Goal: Communication & Community: Answer question/provide support

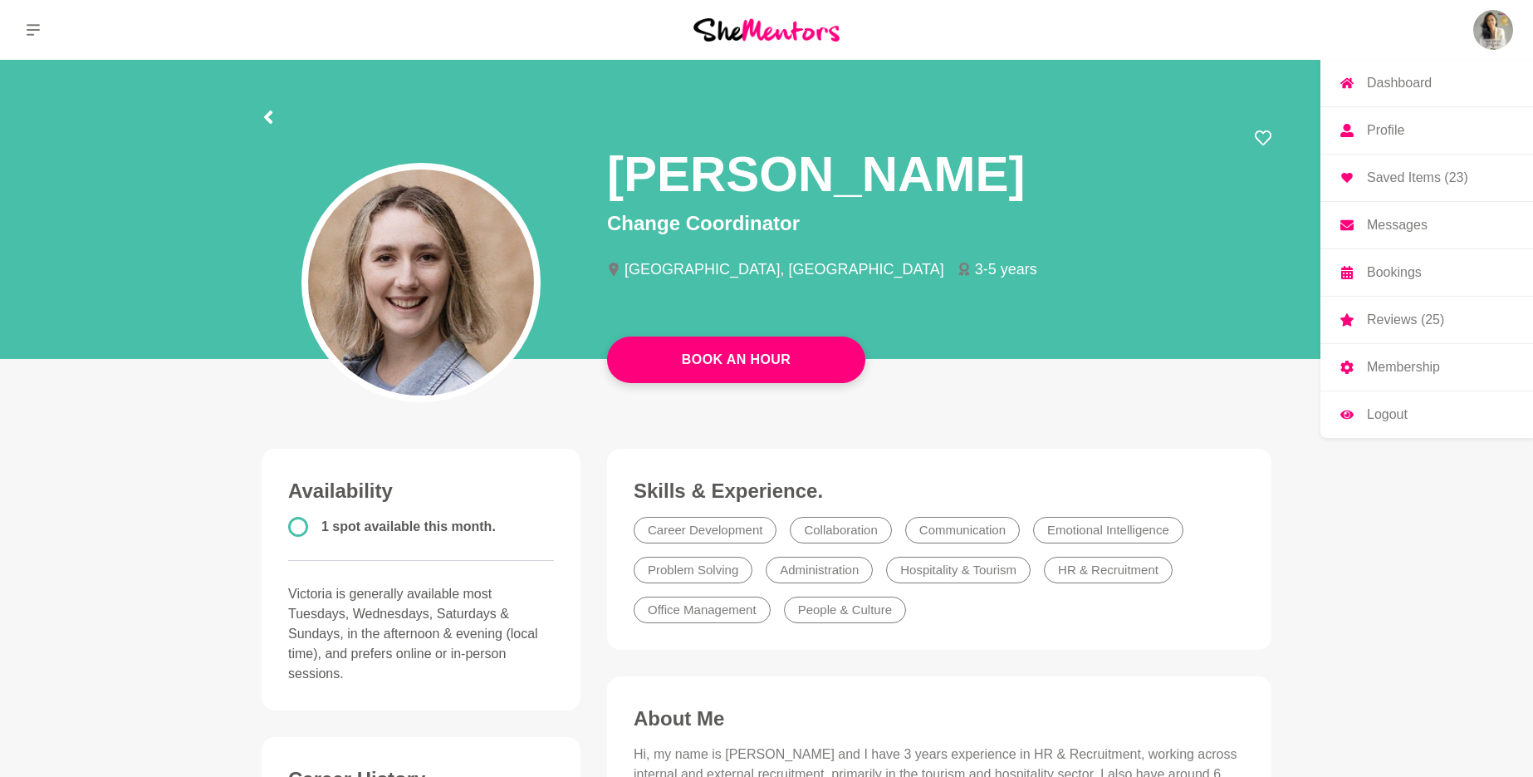
click at [1497, 26] on img at bounding box center [1493, 30] width 40 height 40
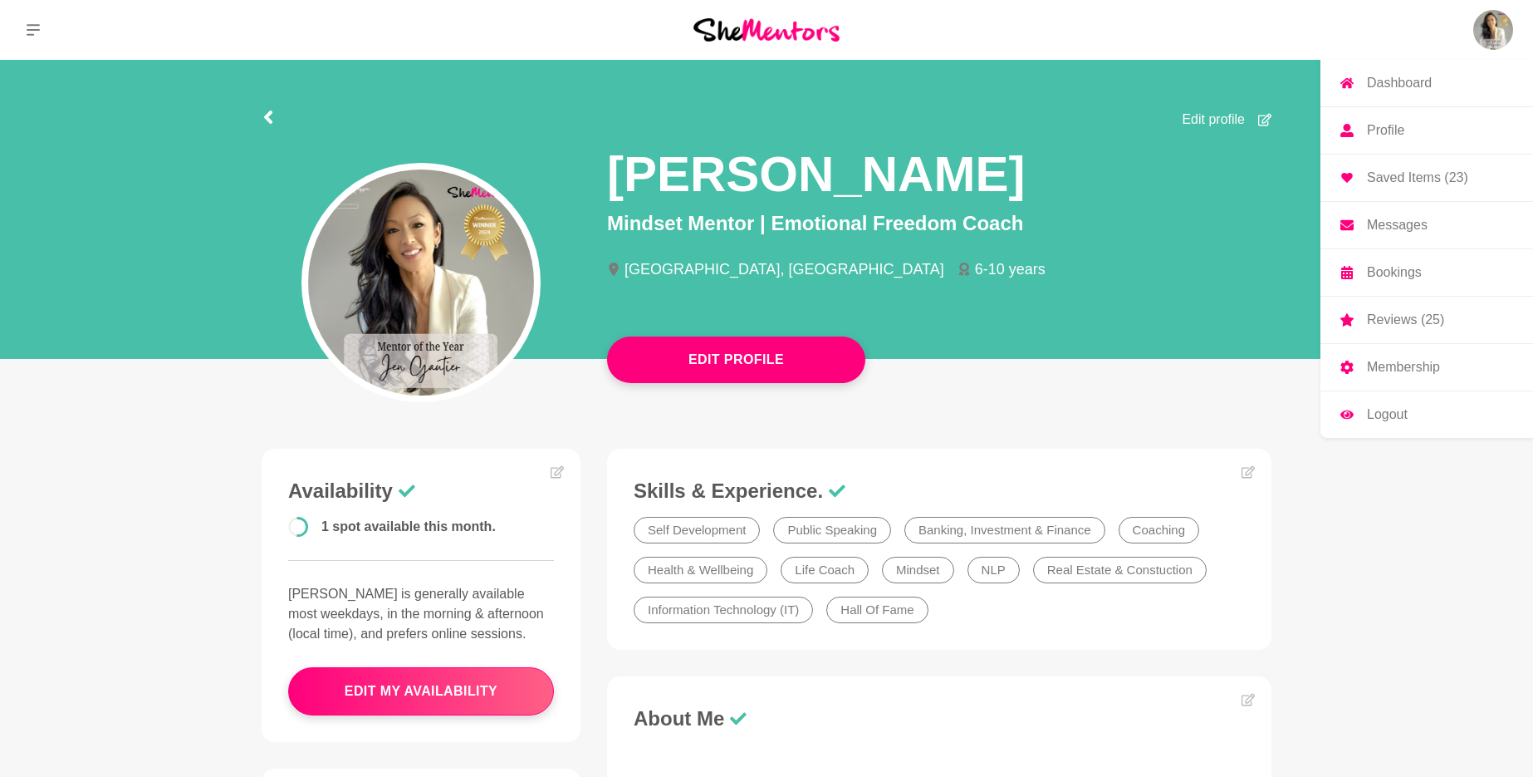
click at [1400, 229] on p "Messages" at bounding box center [1397, 224] width 61 height 13
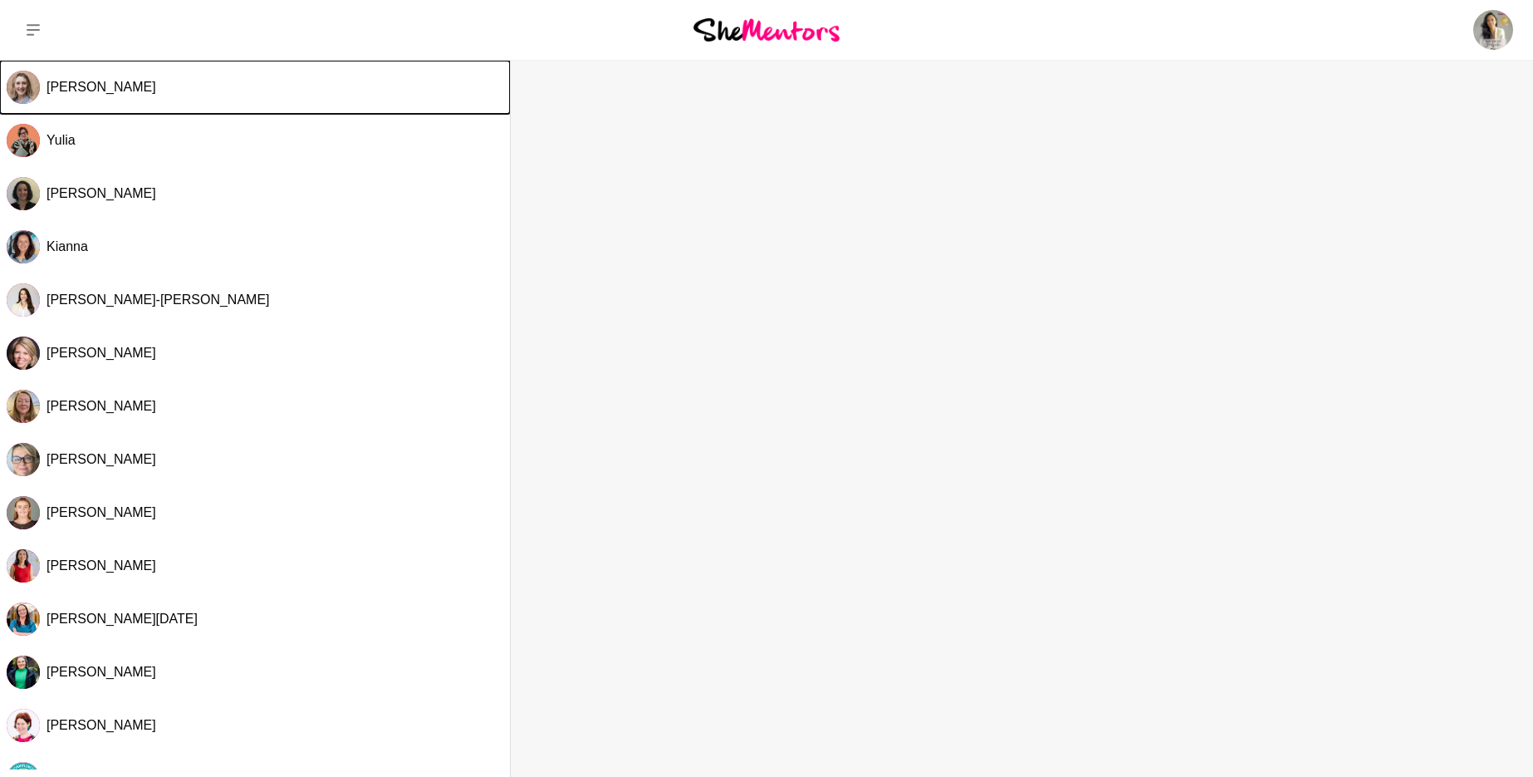
click at [108, 88] on span "[PERSON_NAME]" at bounding box center [102, 87] width 110 height 14
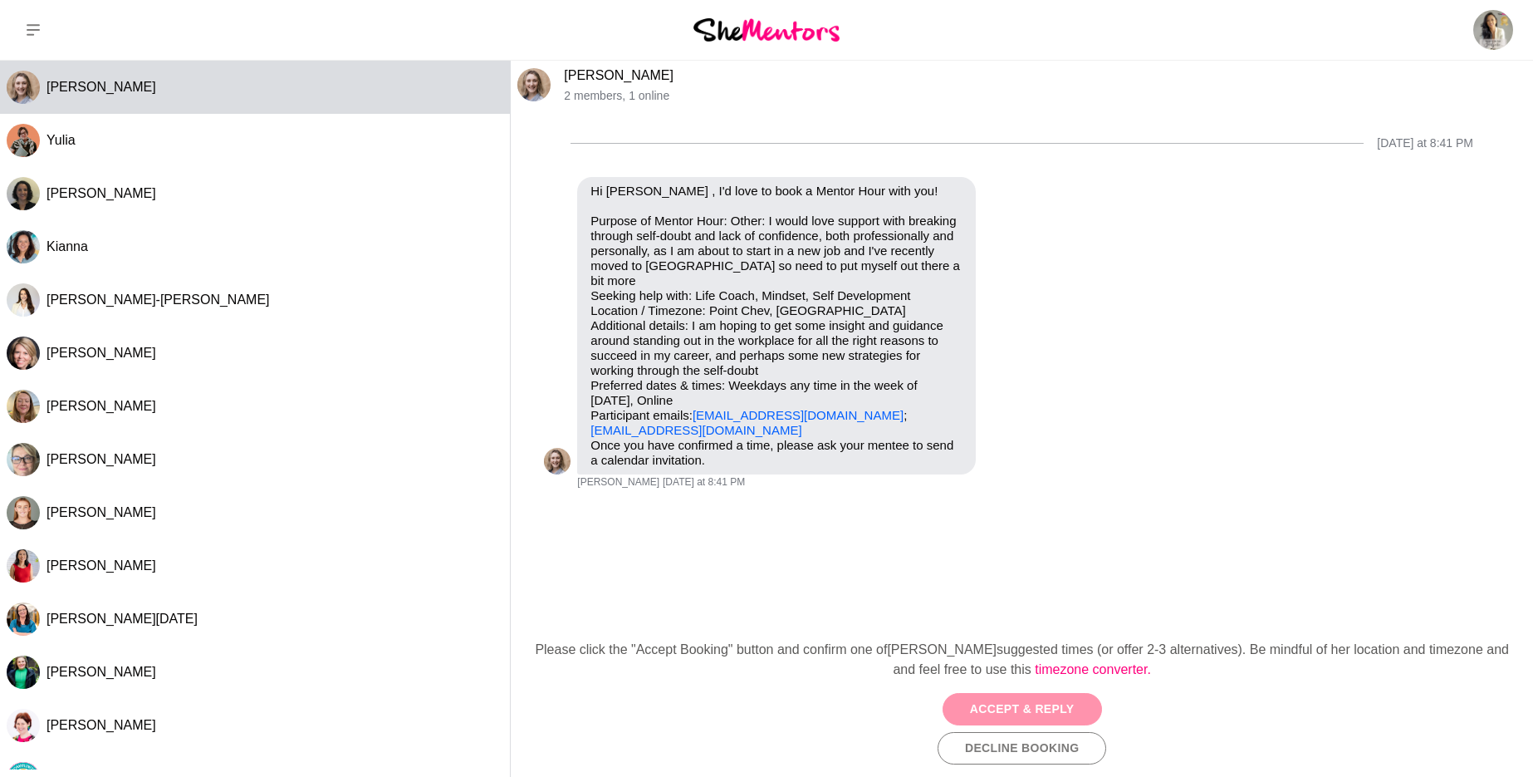
click at [1053, 706] on button "Accept & Reply" at bounding box center [1022, 709] width 159 height 32
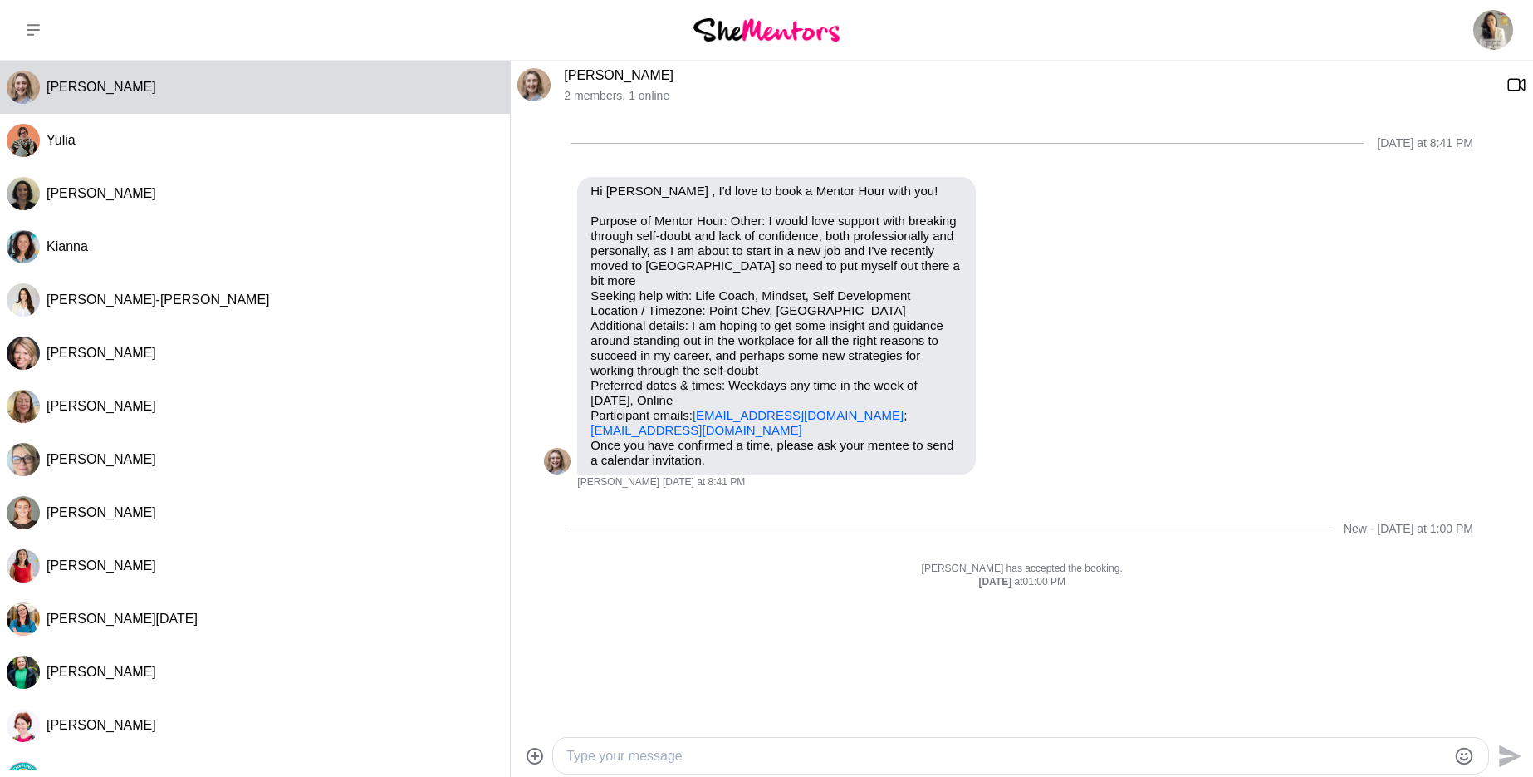
click at [782, 753] on textarea "Type your message" at bounding box center [1006, 756] width 880 height 20
click at [1070, 759] on textarea "Hi [PERSON_NAME], lovely to meet you here via She Mentors :) I can do [DATE] 9.…" at bounding box center [1006, 756] width 880 height 20
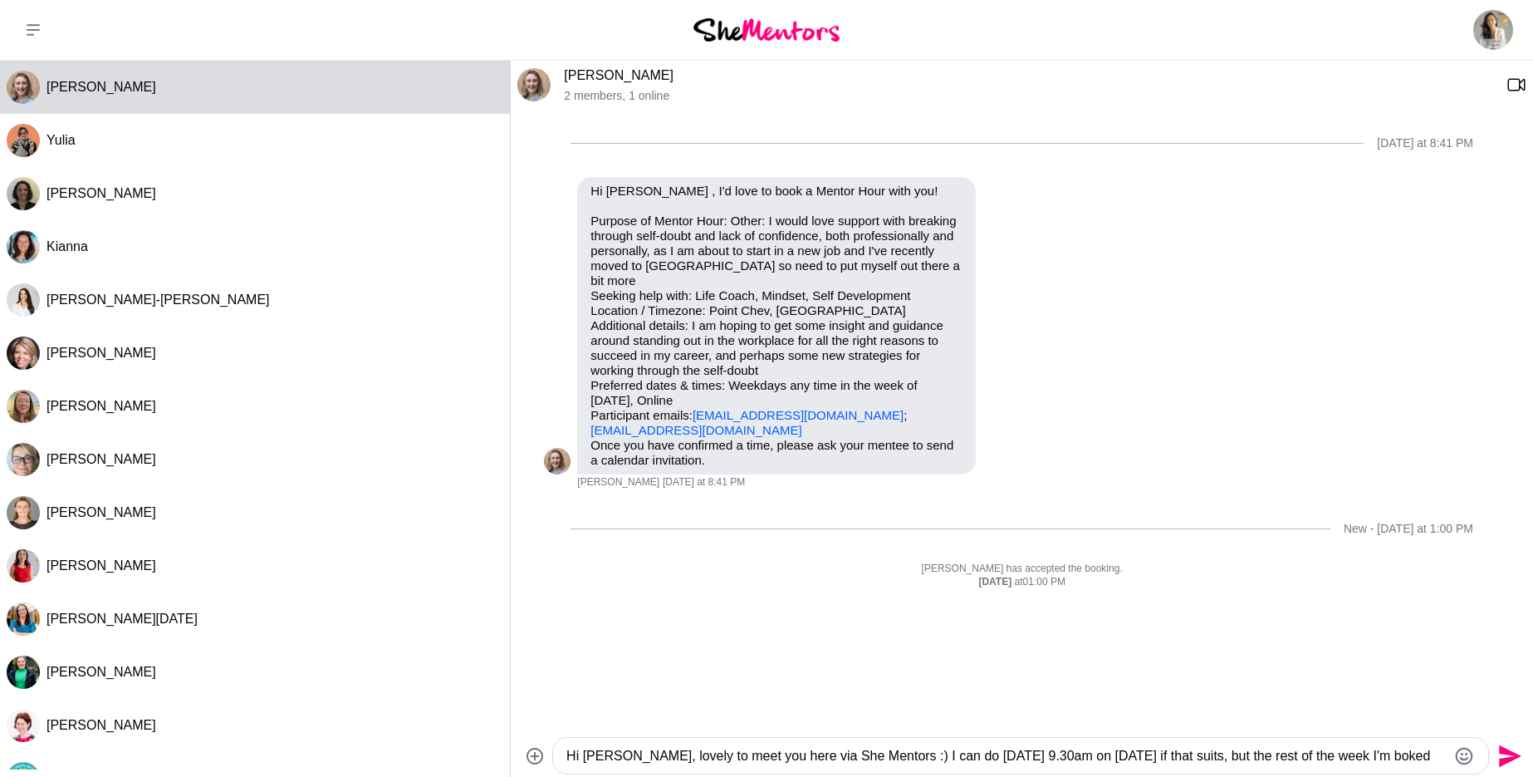
click at [1023, 757] on textarea "Hi [PERSON_NAME], lovely to meet you here via She Mentors :) I can do [DATE] 9.…" at bounding box center [1006, 756] width 880 height 20
click at [1014, 754] on textarea "Hi [PERSON_NAME], lovely to meet you here via She Mentors :) I can do [DATE] 9.…" at bounding box center [1006, 756] width 880 height 20
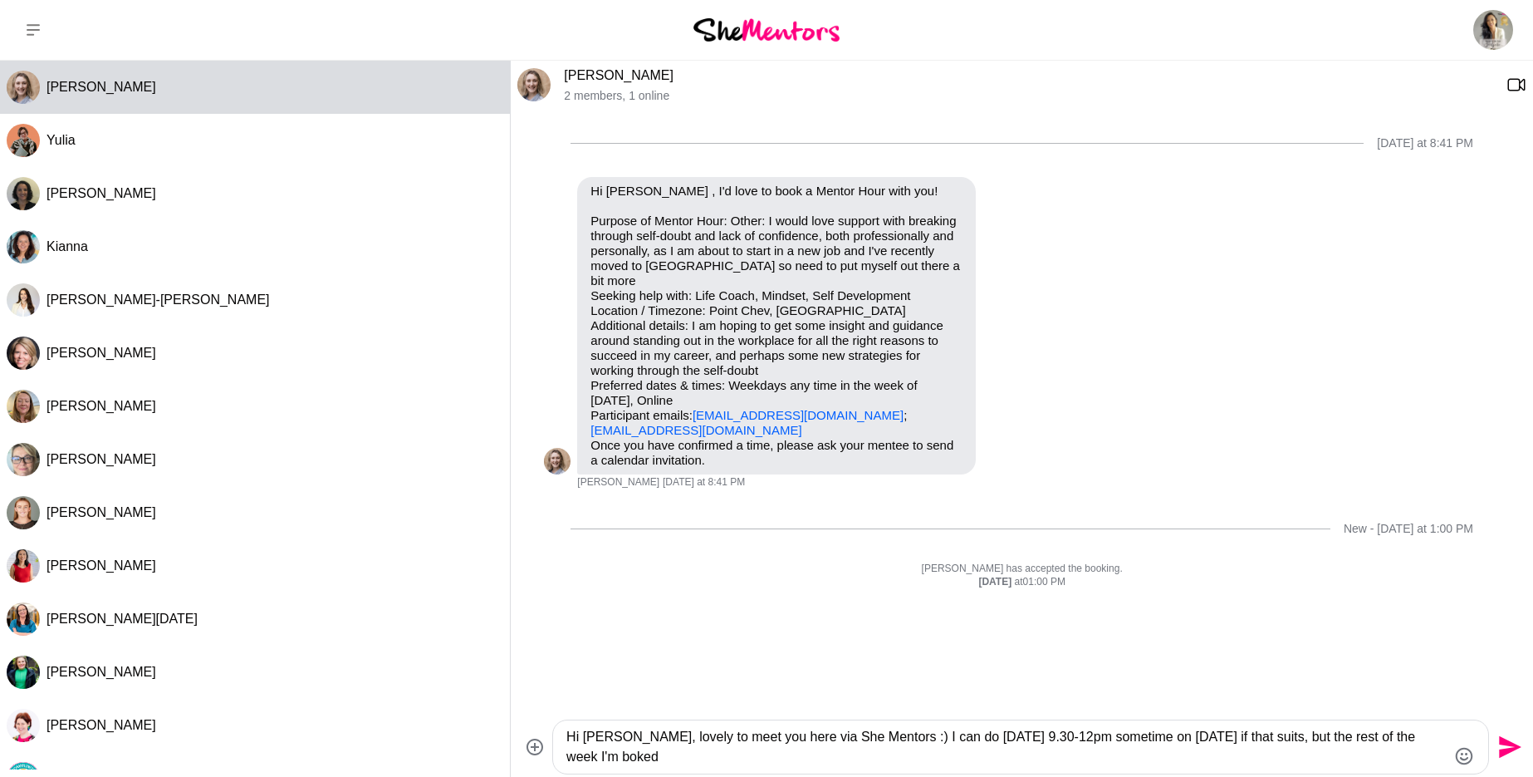
click at [1277, 757] on textarea "Hi [PERSON_NAME], lovely to meet you here via She Mentors :) I can do [DATE] 9.…" at bounding box center [1006, 747] width 880 height 40
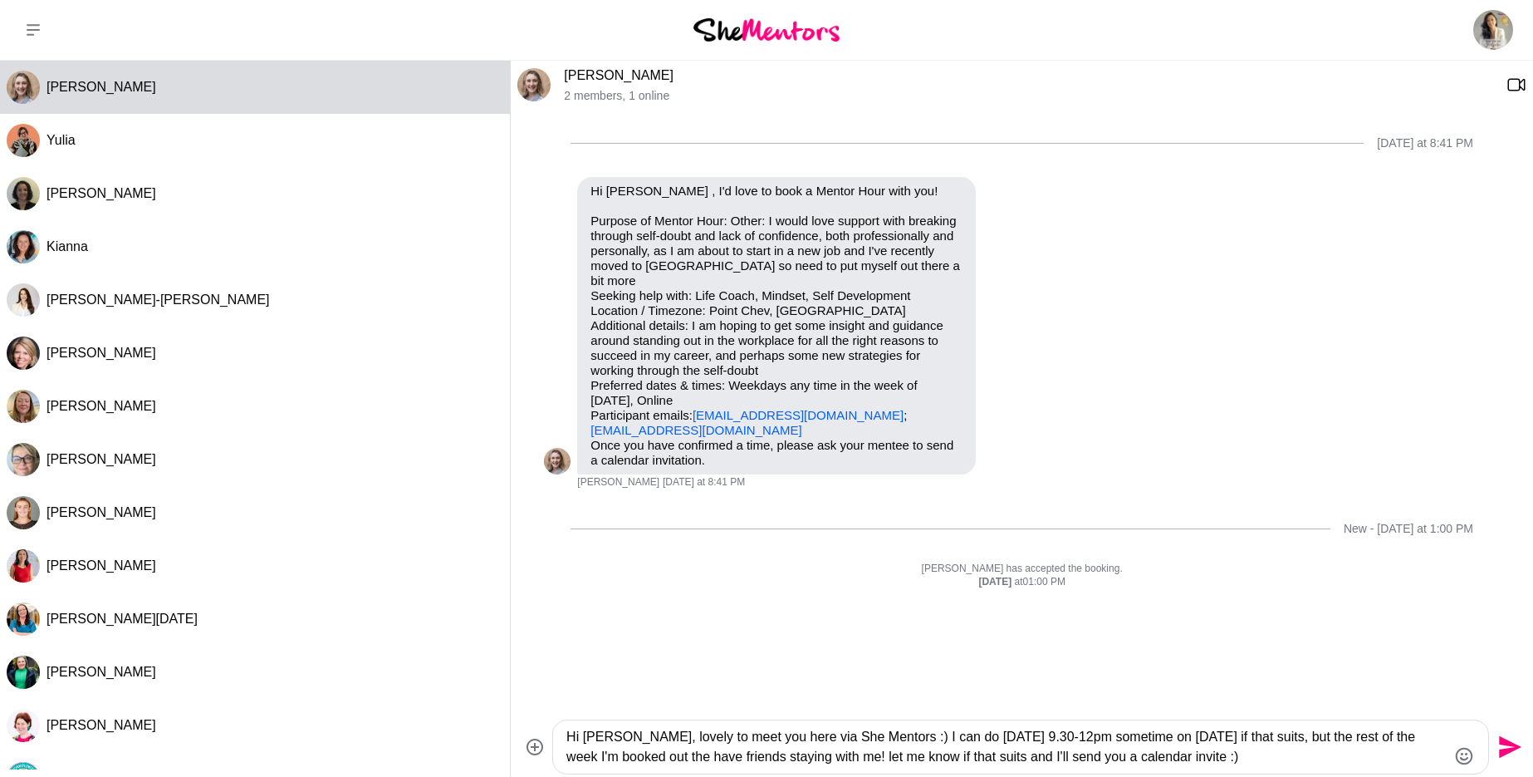
click at [899, 746] on textarea "Hi [PERSON_NAME], lovely to meet you here via She Mentors :) I can do [DATE] 9.…" at bounding box center [1006, 747] width 880 height 40
click at [883, 733] on textarea "Hi [PERSON_NAME], lovely to meet you here via She Mentors :) I can do [DATE] 9.…" at bounding box center [1006, 747] width 880 height 40
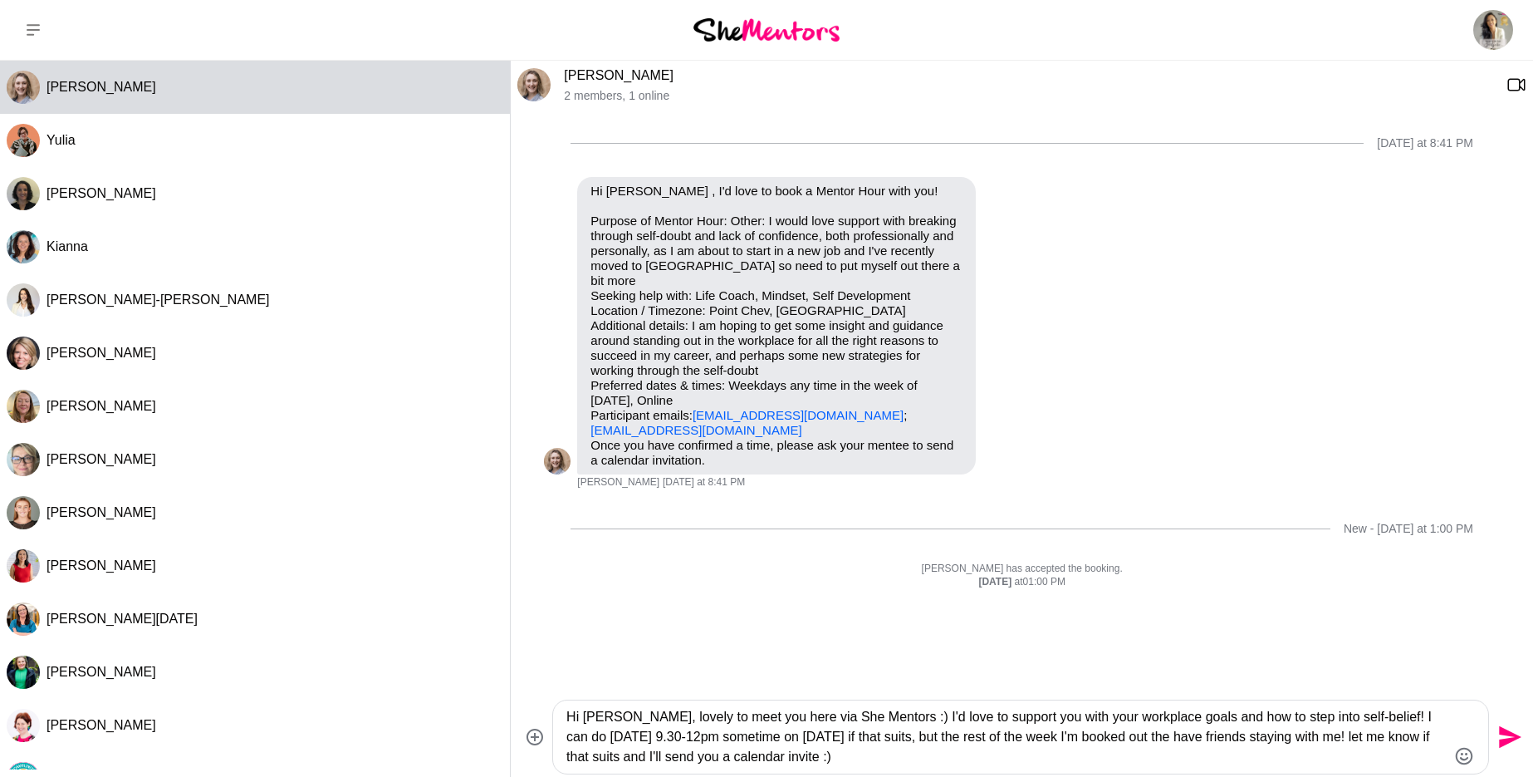
type textarea "Hi [PERSON_NAME], lovely to meet you here via She Mentors :) I'd love to suppor…"
click at [1504, 743] on icon "Send" at bounding box center [1510, 737] width 22 height 22
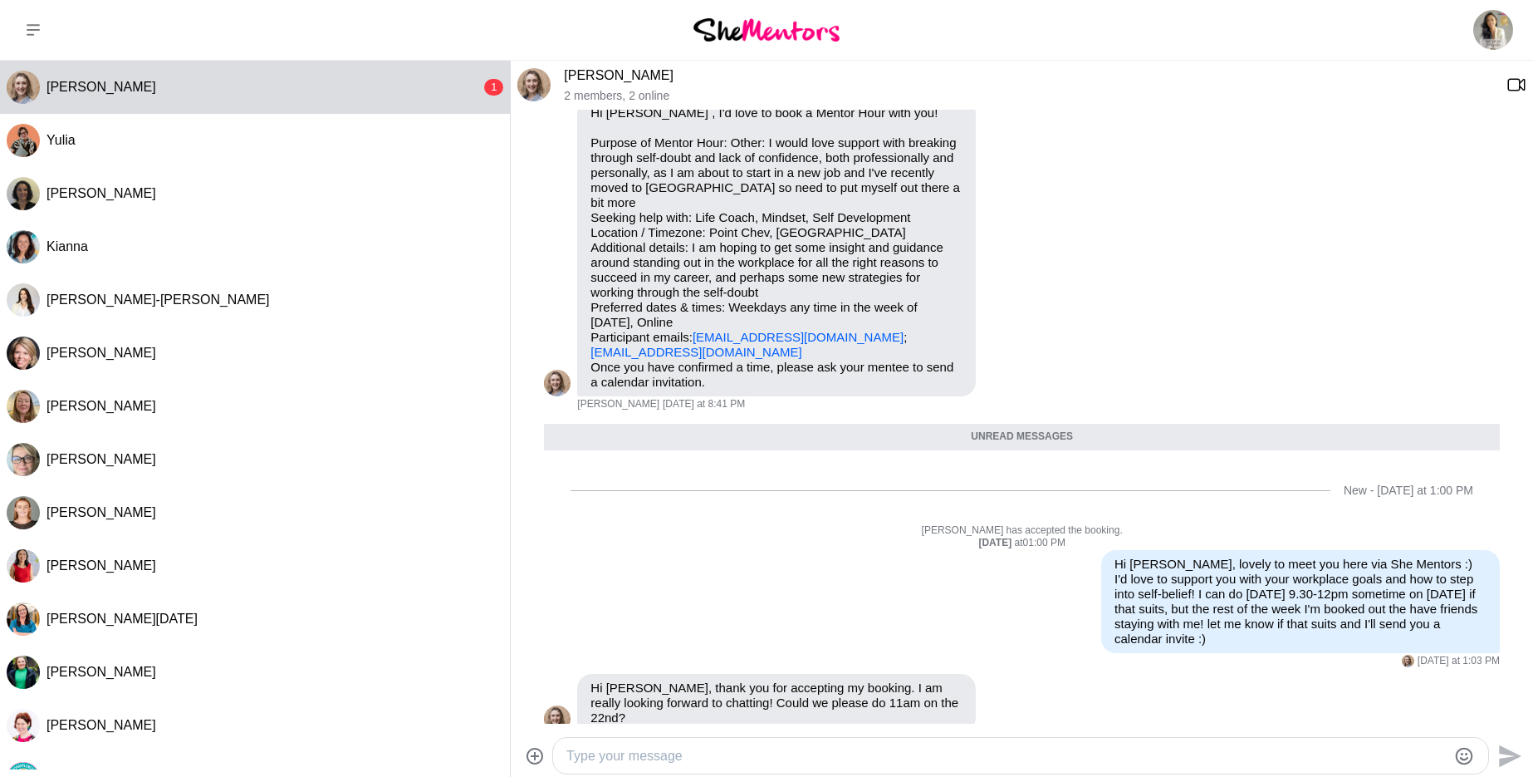
scroll to position [39, 0]
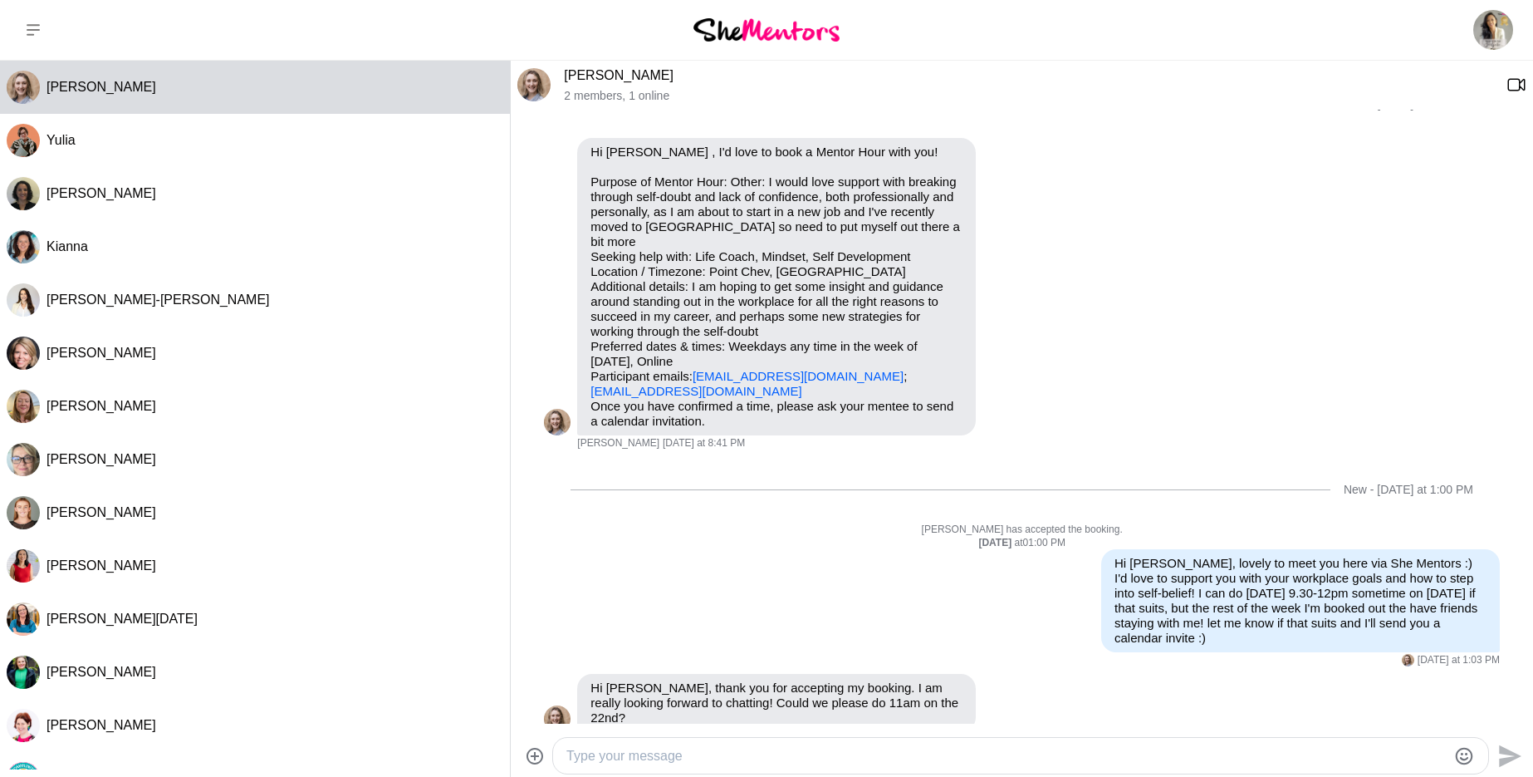
drag, startPoint x: 664, startPoint y: 753, endPoint x: 669, endPoint y: 739, distance: 14.2
click at [665, 753] on textarea "Type your message" at bounding box center [1006, 756] width 880 height 20
type textarea "g"
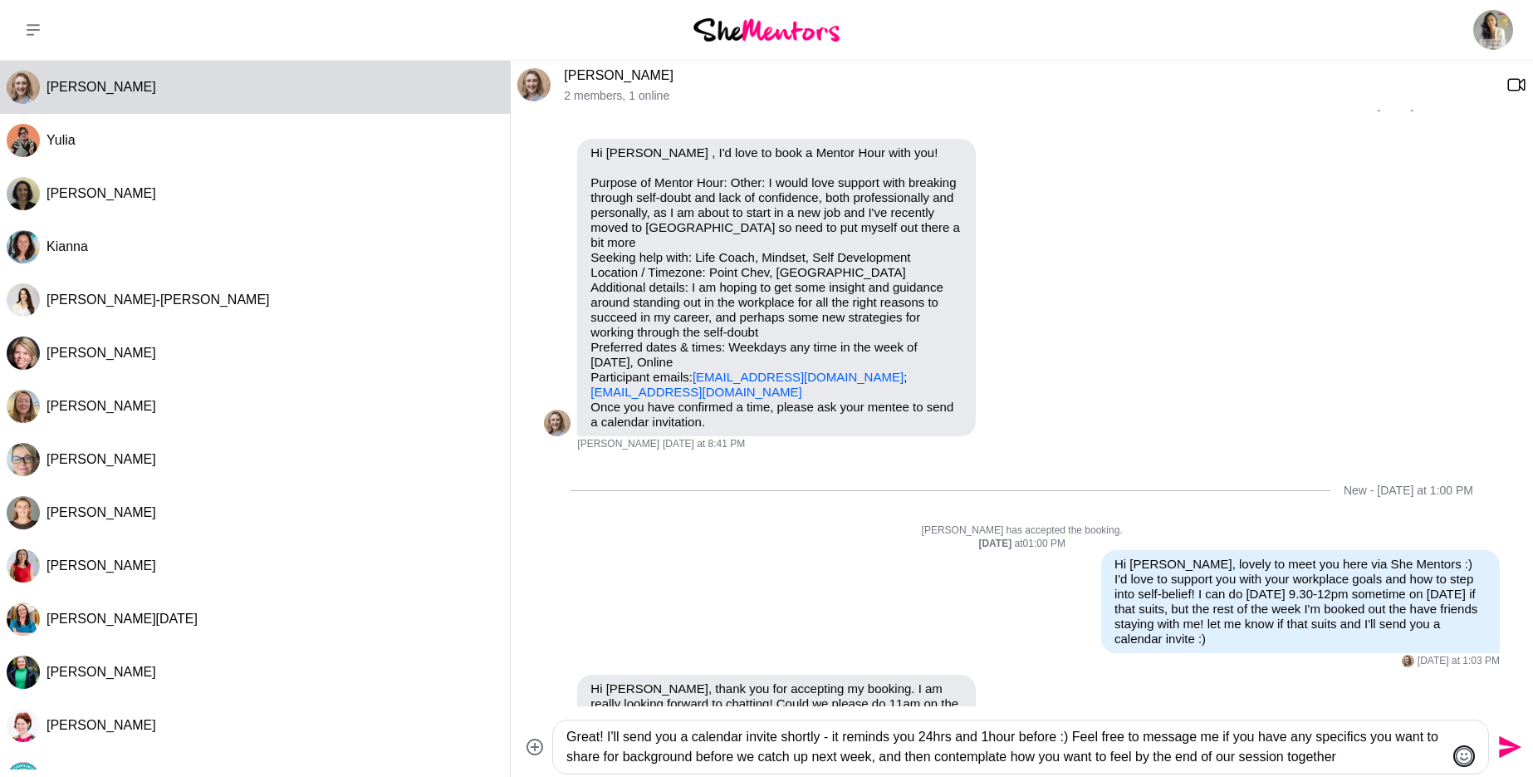
click at [1468, 752] on icon "Emoji picker" at bounding box center [1464, 756] width 20 height 20
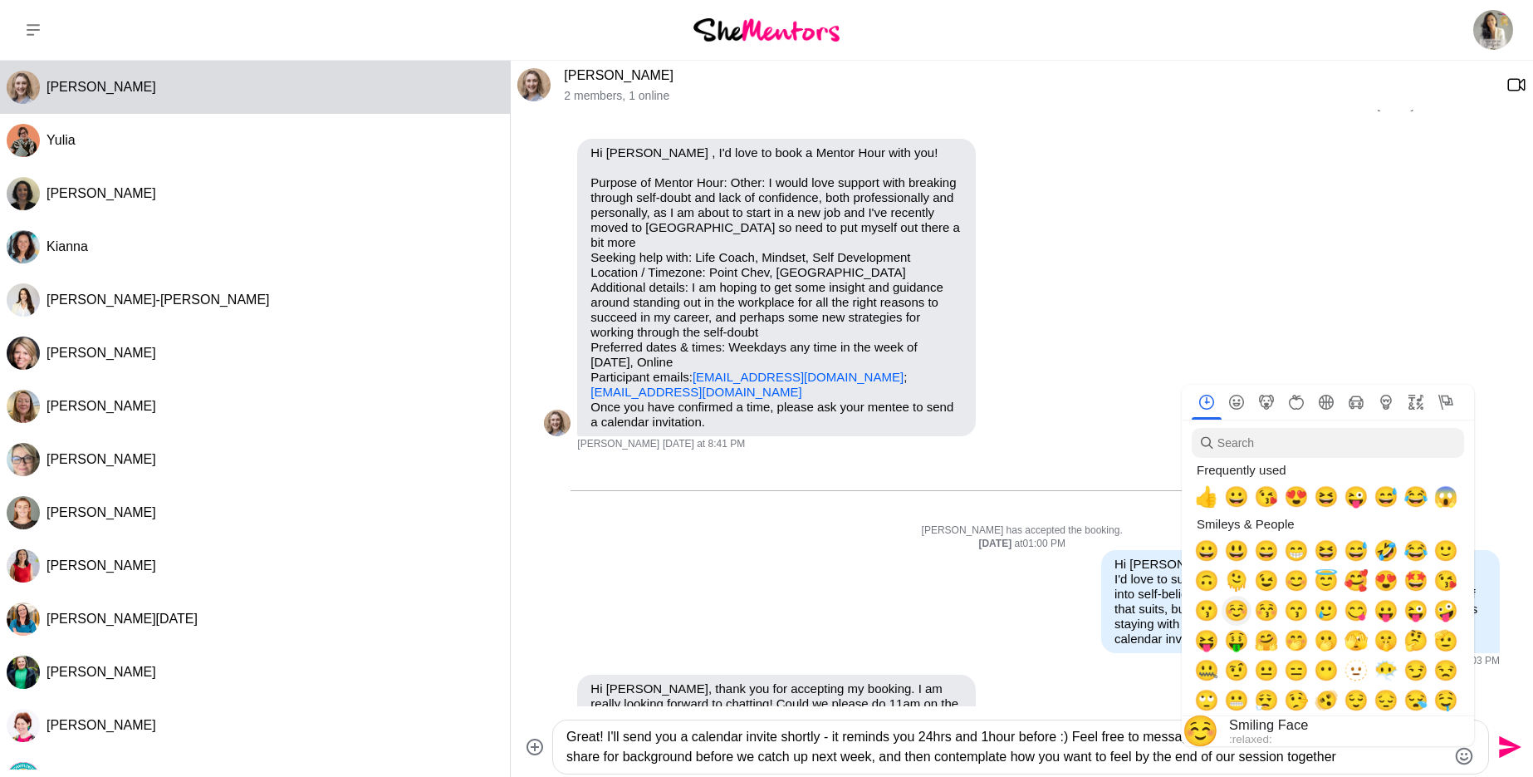
click at [1236, 612] on span "☺️" at bounding box center [1236, 610] width 25 height 23
type textarea "Great! I'll send you a calendar invite shortly - it reminds you 24hrs and 1hour…"
click at [1508, 743] on icon "Send" at bounding box center [1510, 747] width 22 height 22
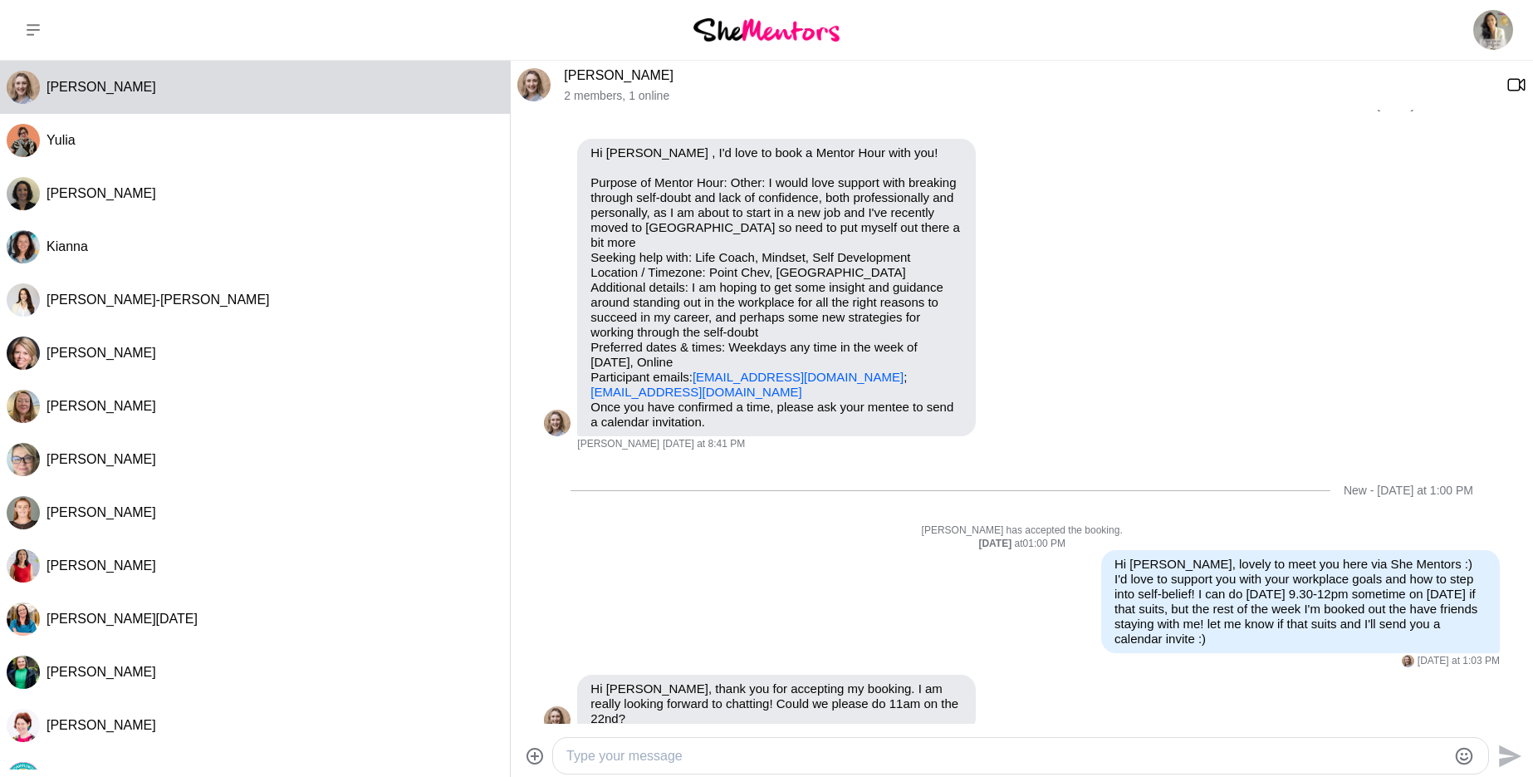
scroll to position [148, 0]
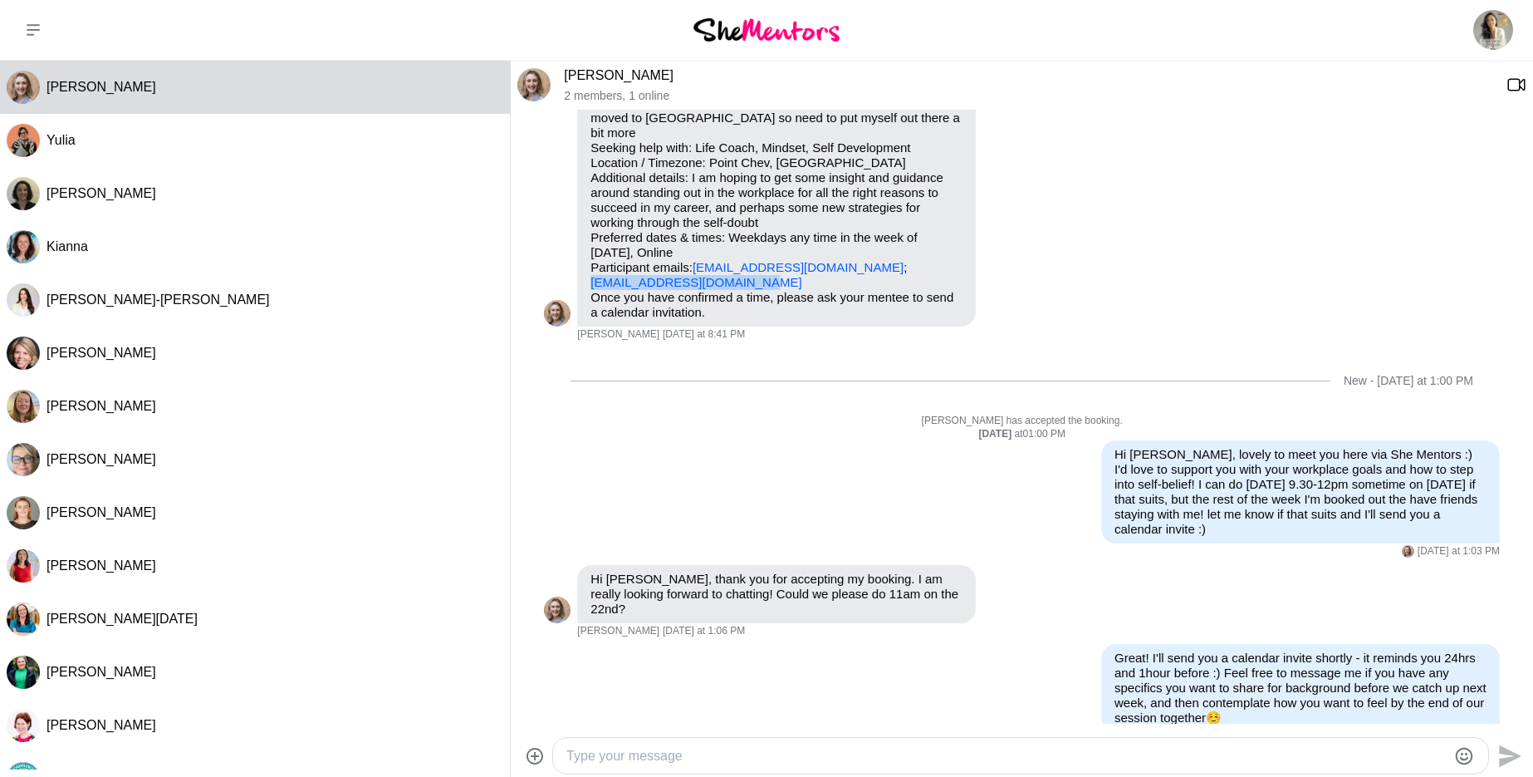
drag, startPoint x: 743, startPoint y: 266, endPoint x: 591, endPoint y: 269, distance: 152.9
click at [591, 269] on p "Purpose of Mentor Hour: Other: I would love support with breaking through self-…" at bounding box center [777, 178] width 372 height 224
copy link "[EMAIL_ADDRESS][DOMAIN_NAME]"
